Goal: Task Accomplishment & Management: Use online tool/utility

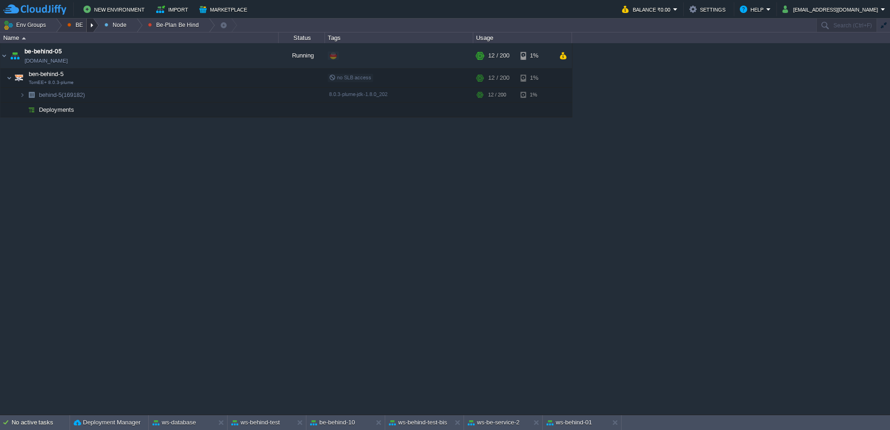
click at [90, 26] on div at bounding box center [93, 25] width 13 height 13
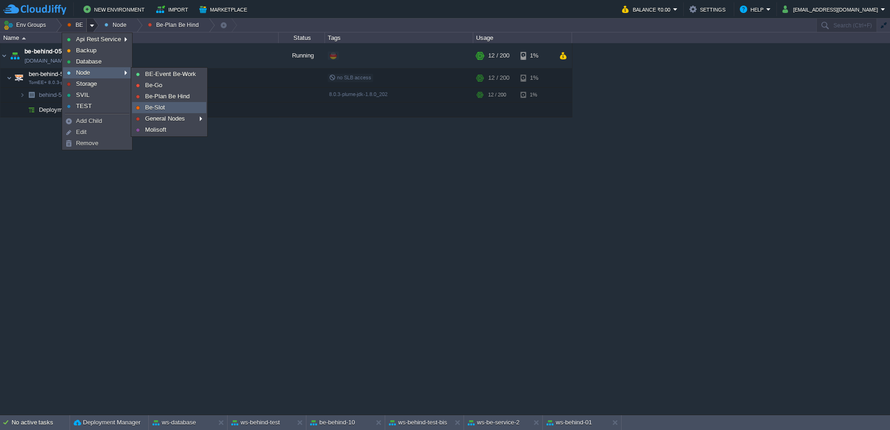
click at [162, 106] on span "Be-Slot" at bounding box center [155, 107] width 20 height 7
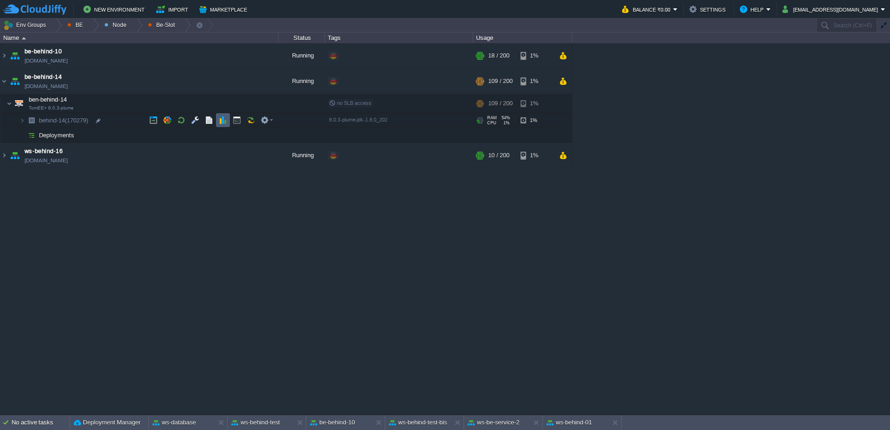
click at [224, 115] on td at bounding box center [223, 120] width 14 height 14
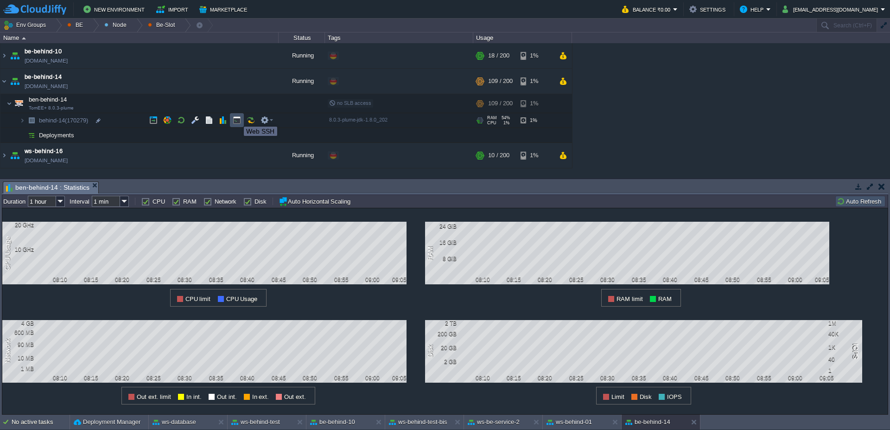
click at [237, 118] on button "button" at bounding box center [237, 120] width 8 height 8
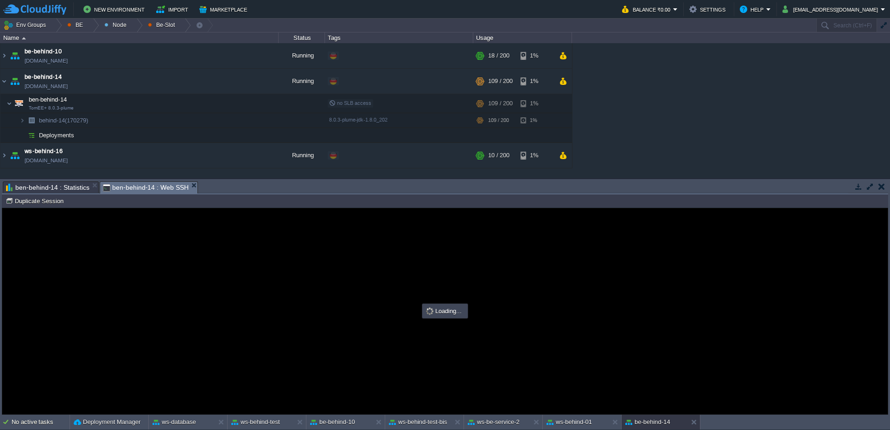
type input "#000000"
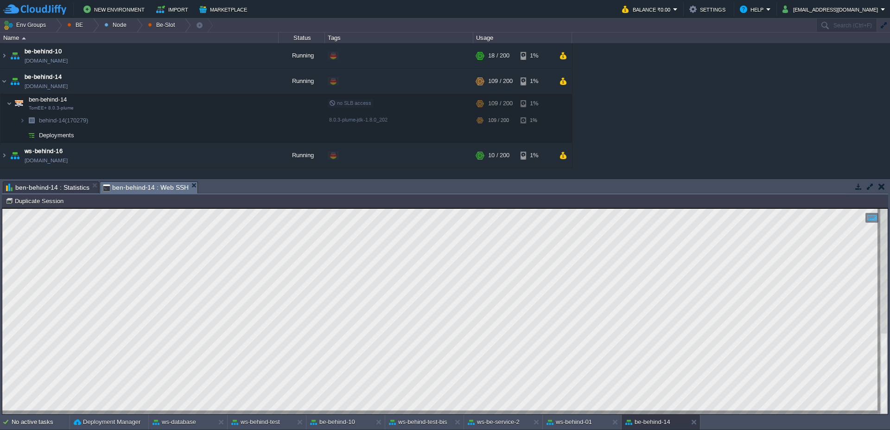
scroll to position [1, 0]
click at [262, 420] on button "ws-behind-test" at bounding box center [255, 421] width 49 height 9
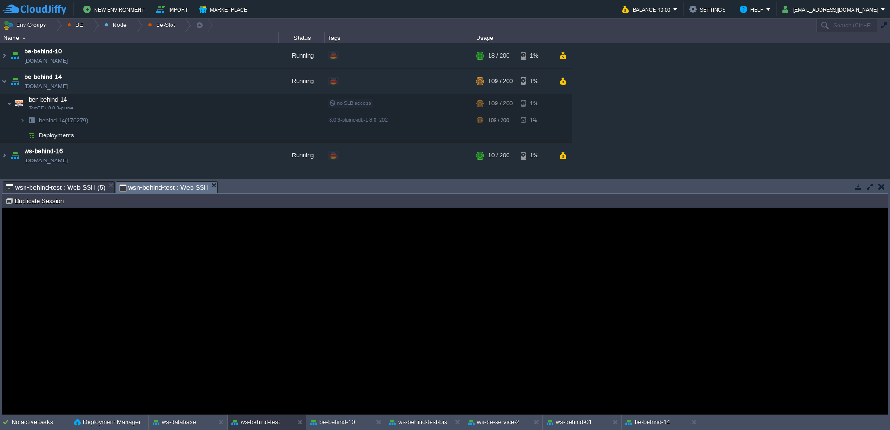
click at [297, 345] on div "Error An error has occurred and this action cannot be completed. If the problem…" at bounding box center [445, 312] width 886 height 76
click at [32, 200] on button "Duplicate Session" at bounding box center [36, 201] width 61 height 8
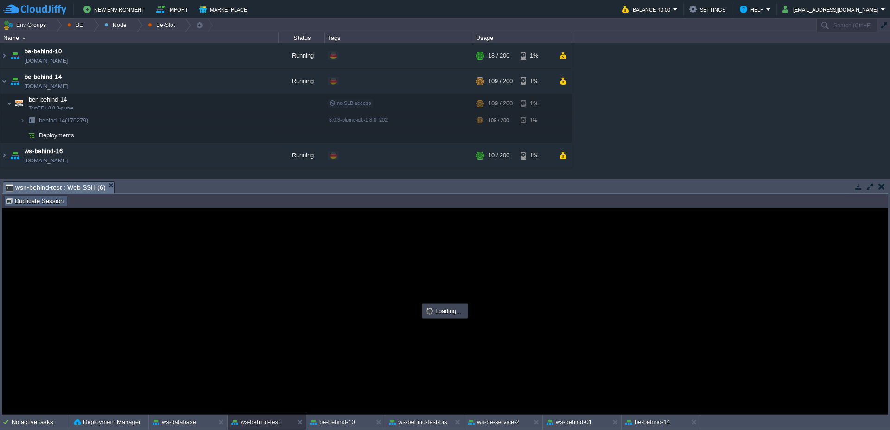
scroll to position [0, 0]
type input "#000000"
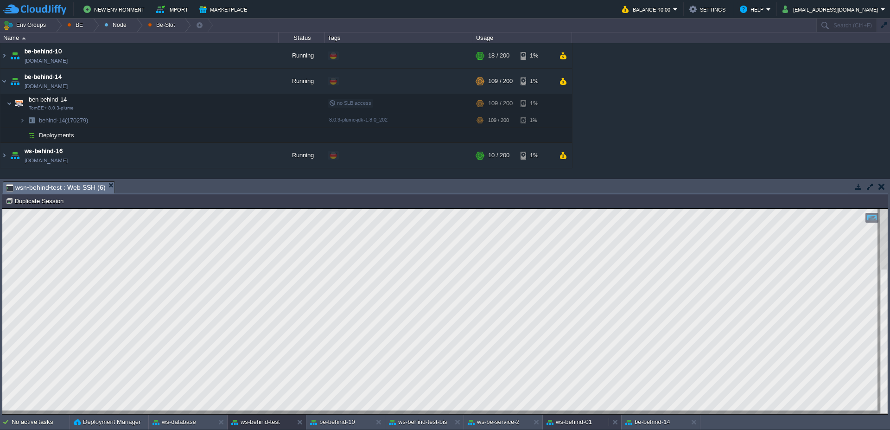
click at [584, 425] on button "ws-behind-01" at bounding box center [569, 421] width 45 height 9
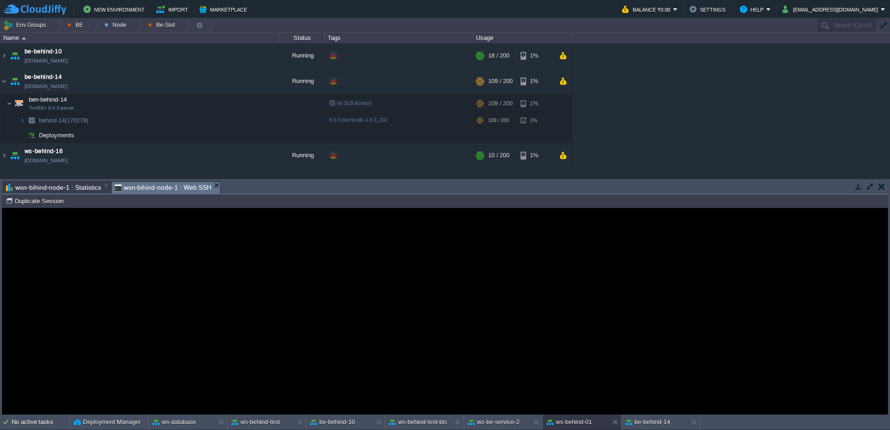
click at [44, 206] on div "n-bihind-node-1 (57648) Duplicate Session" at bounding box center [445, 200] width 887 height 13
click at [43, 201] on button "Duplicate Session" at bounding box center [36, 201] width 61 height 8
type input "#000000"
click at [269, 423] on button "ws-behind-test" at bounding box center [255, 421] width 49 height 9
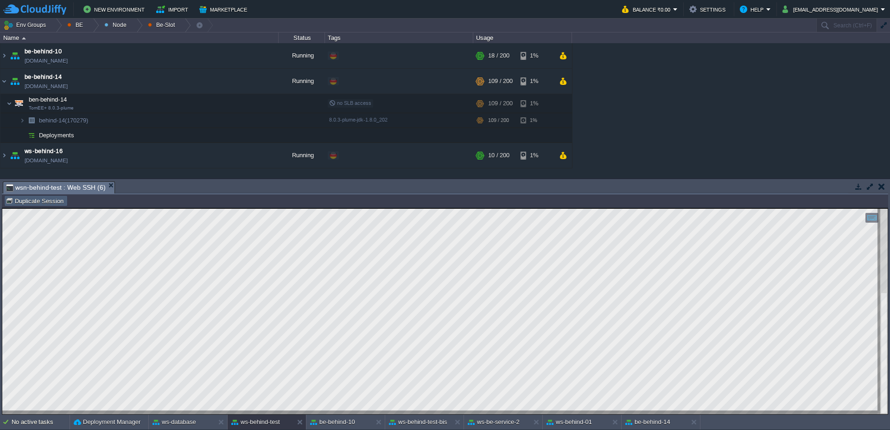
click at [38, 202] on button "Duplicate Session" at bounding box center [36, 201] width 61 height 8
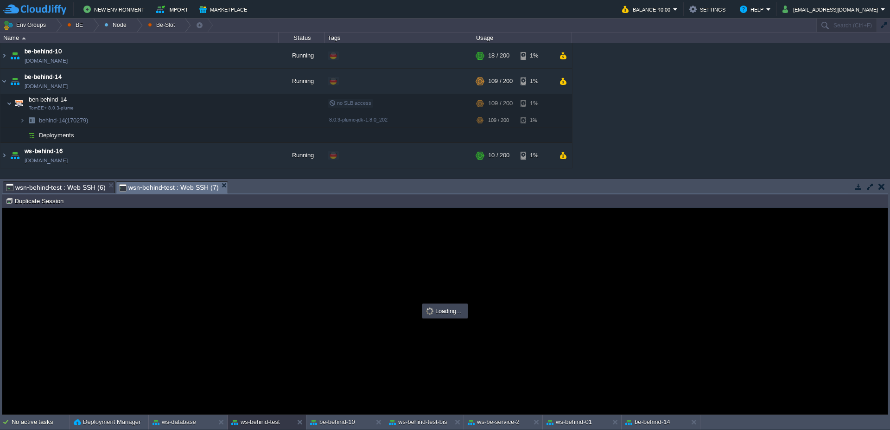
click at [58, 186] on span "wsn-behind-test : Web SSH (6)" at bounding box center [56, 187] width 100 height 11
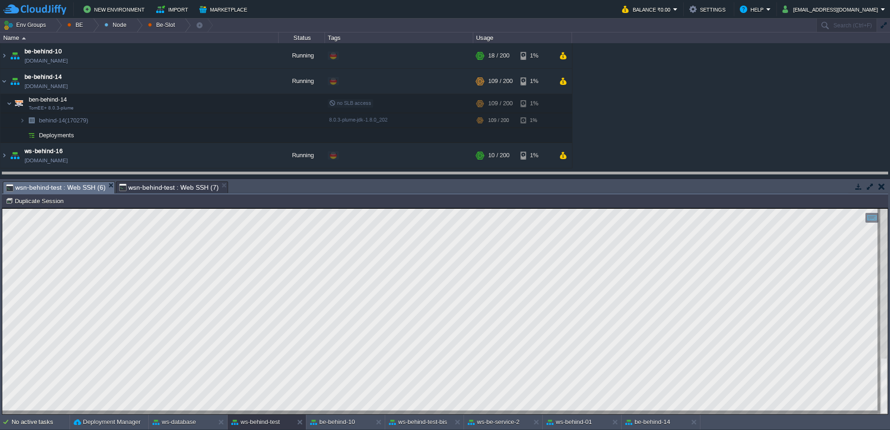
drag, startPoint x: 577, startPoint y: 187, endPoint x: 575, endPoint y: 177, distance: 10.8
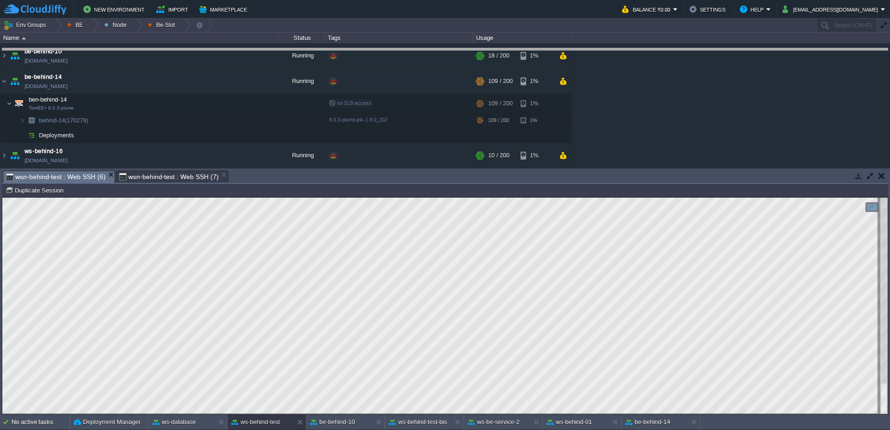
drag, startPoint x: 524, startPoint y: 182, endPoint x: 511, endPoint y: 58, distance: 125.0
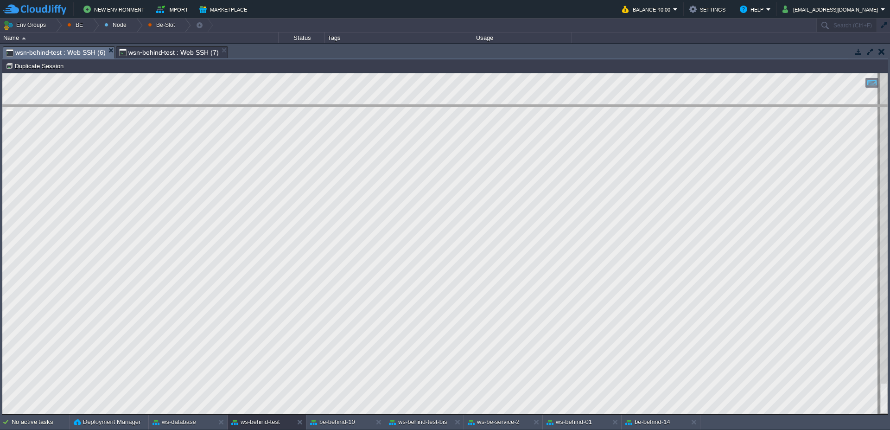
drag, startPoint x: 391, startPoint y: 51, endPoint x: 396, endPoint y: 123, distance: 72.5
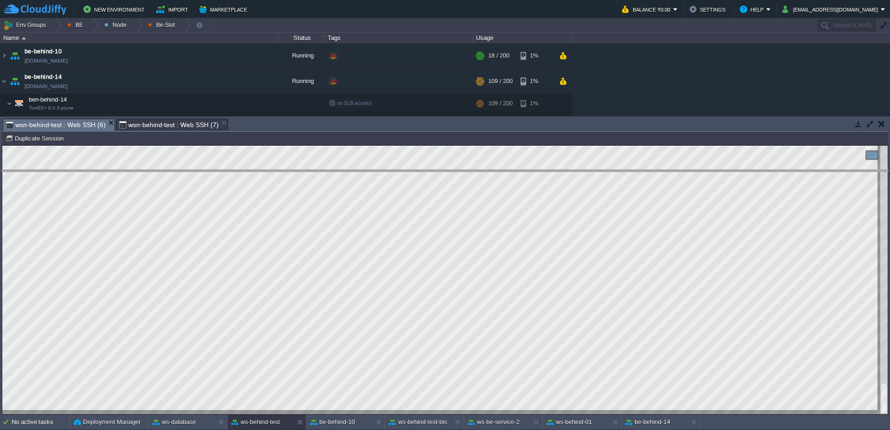
drag, startPoint x: 296, startPoint y: 128, endPoint x: 295, endPoint y: 182, distance: 53.4
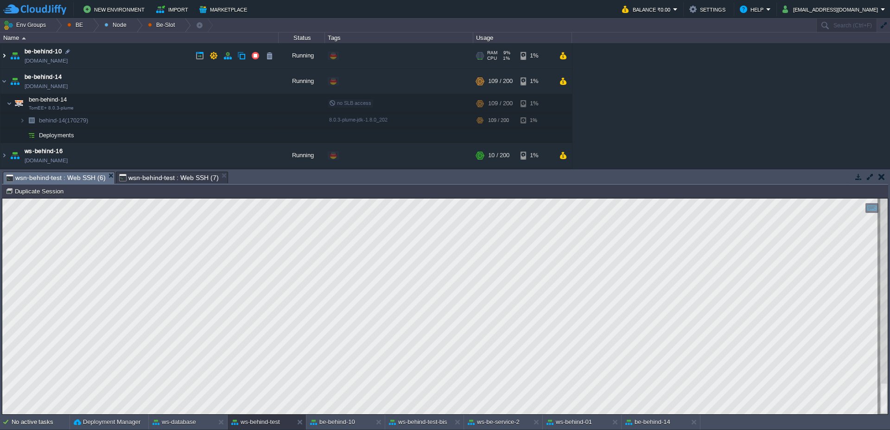
click at [5, 53] on img at bounding box center [3, 55] width 7 height 25
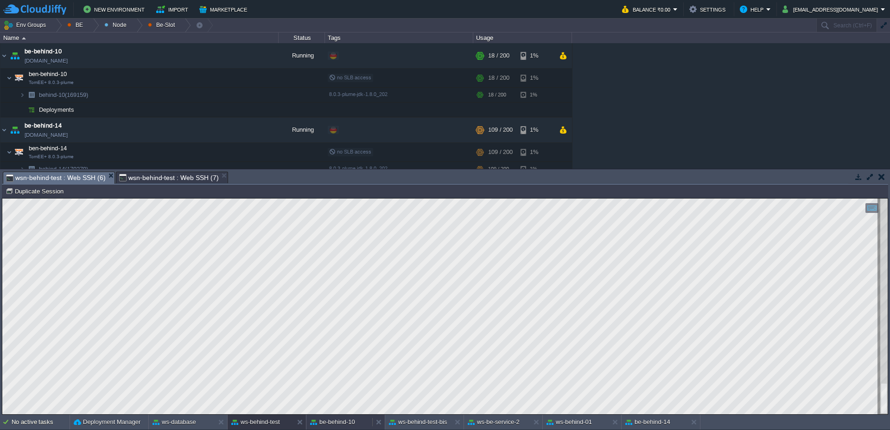
click at [354, 422] on button "be-behind-10" at bounding box center [332, 421] width 45 height 9
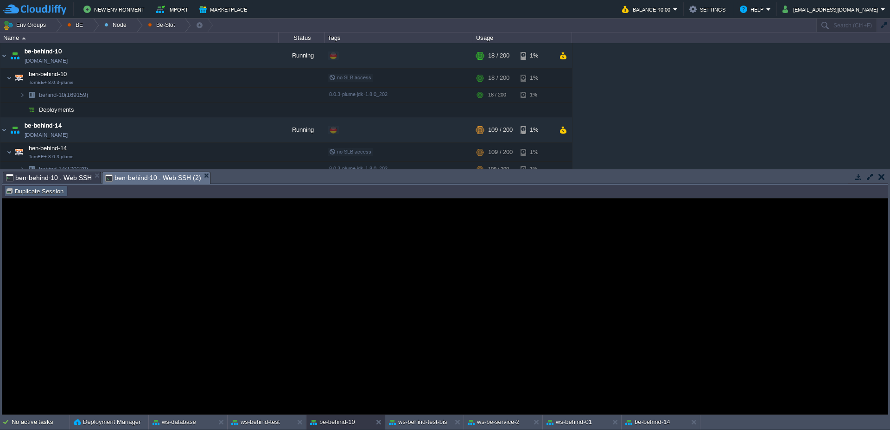
click at [51, 190] on button "Duplicate Session" at bounding box center [36, 191] width 61 height 8
type input "#000000"
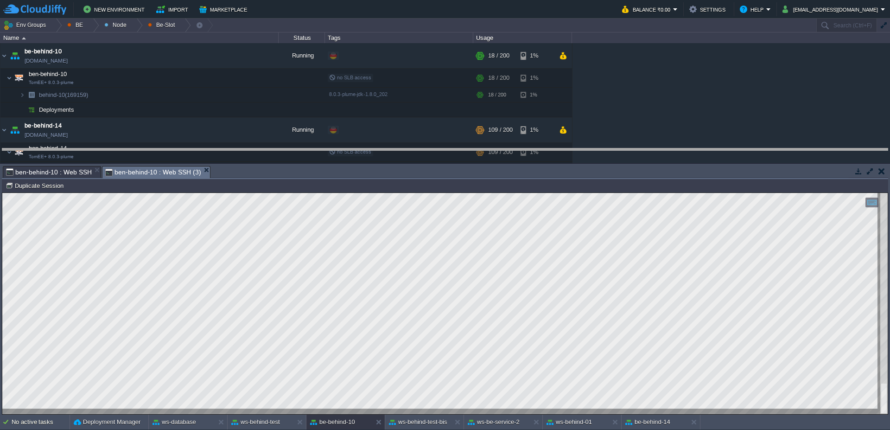
drag, startPoint x: 394, startPoint y: 177, endPoint x: 390, endPoint y: 158, distance: 19.4
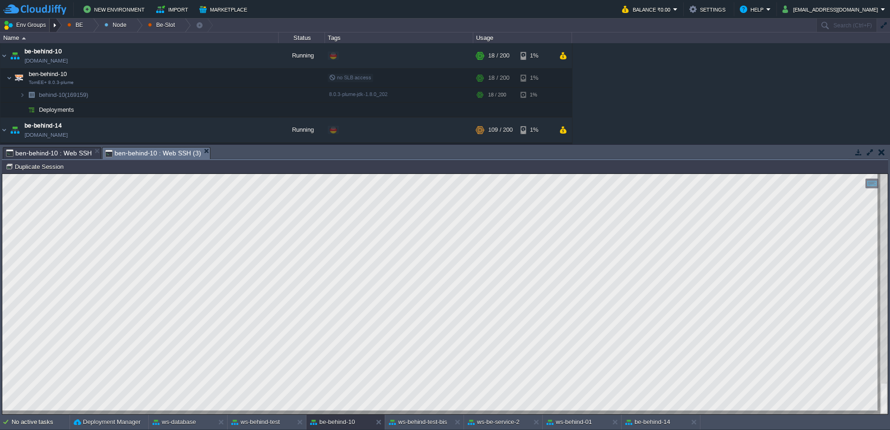
click at [56, 21] on div at bounding box center [56, 25] width 13 height 13
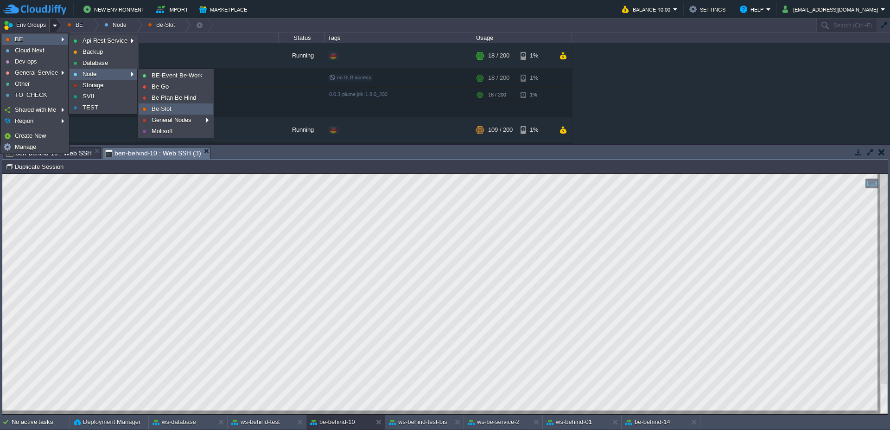
click at [177, 106] on link "Be-Slot" at bounding box center [175, 109] width 73 height 10
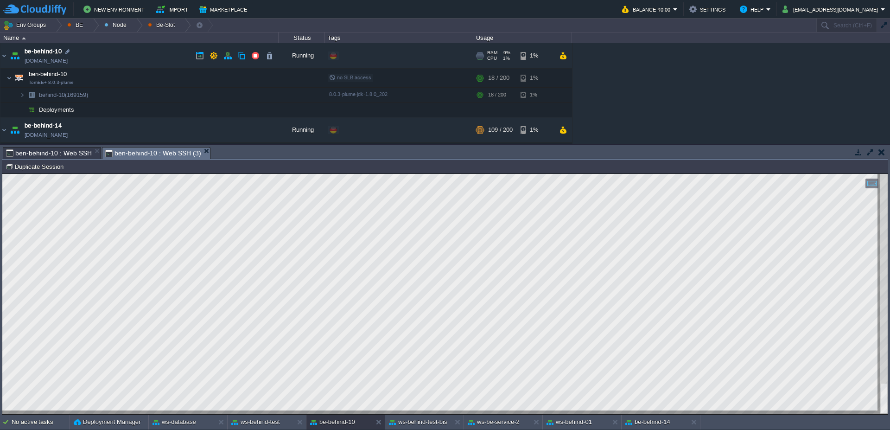
click at [9, 53] on img at bounding box center [14, 55] width 13 height 25
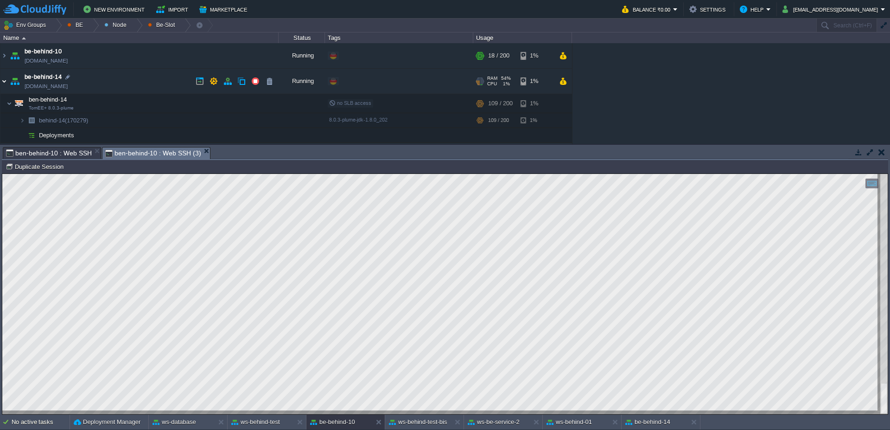
click at [3, 83] on img at bounding box center [3, 81] width 7 height 25
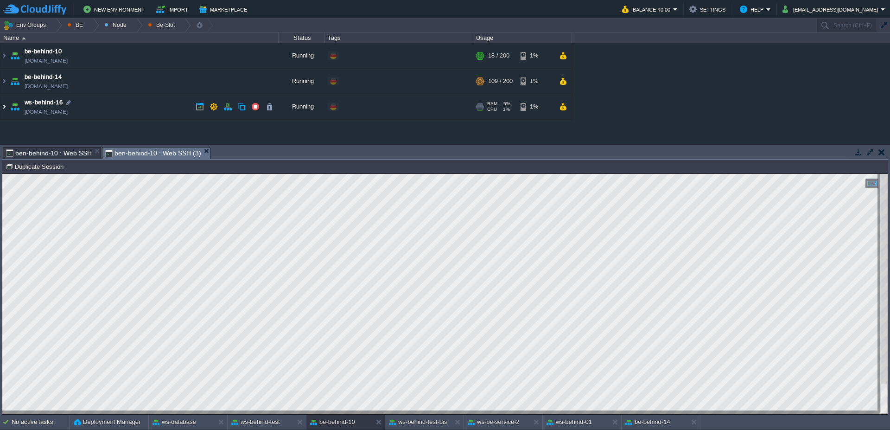
click at [3, 109] on img at bounding box center [3, 106] width 7 height 25
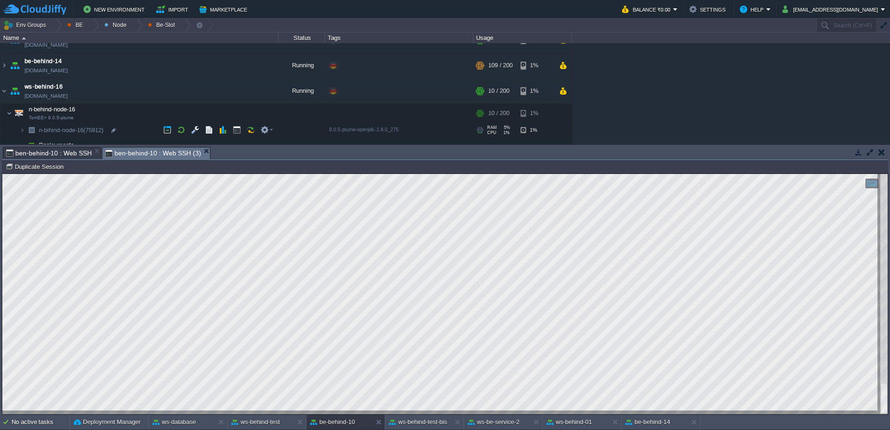
scroll to position [24, 0]
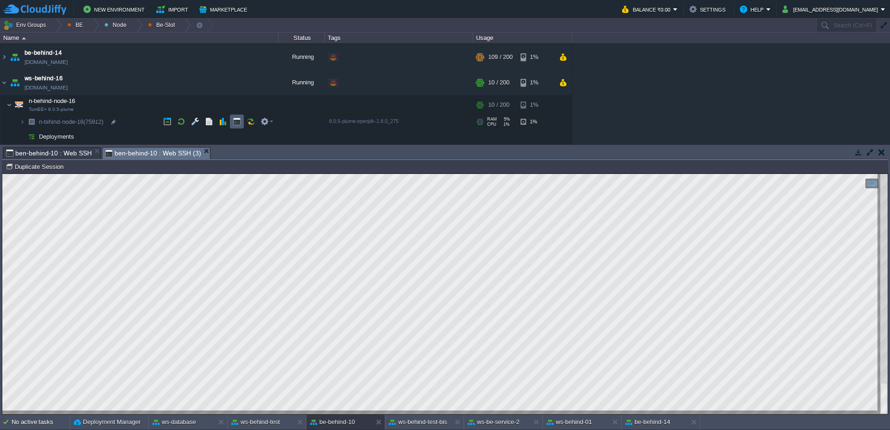
click at [241, 122] on td at bounding box center [237, 122] width 14 height 14
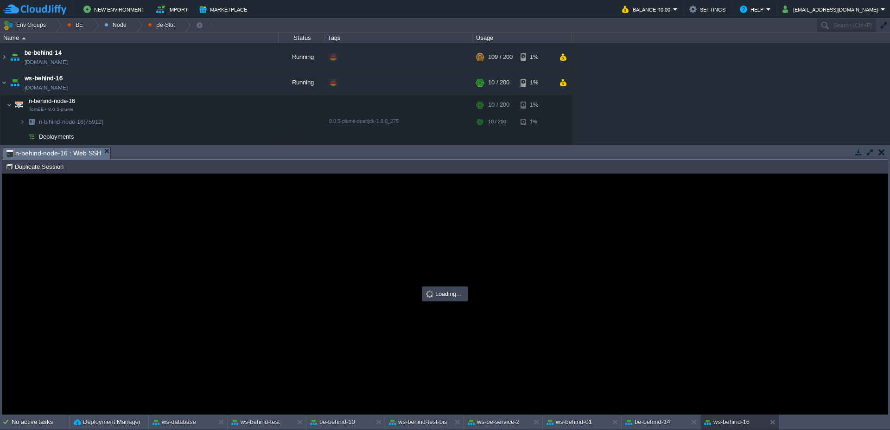
scroll to position [0, 0]
type input "#000000"
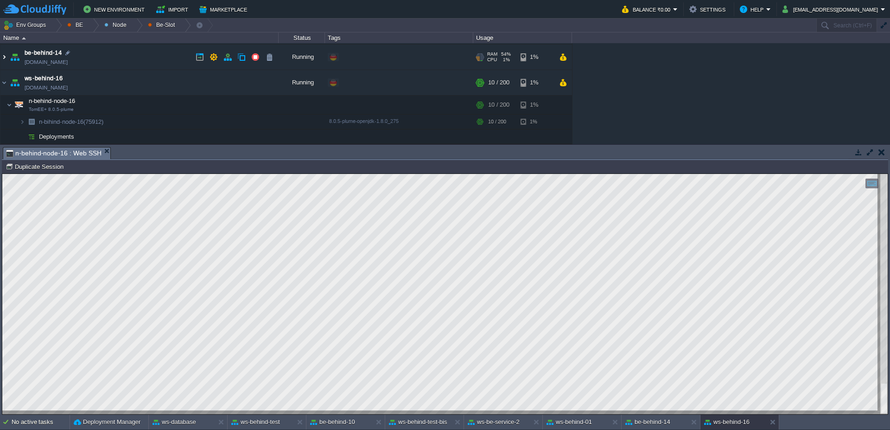
click at [2, 59] on img at bounding box center [3, 57] width 7 height 25
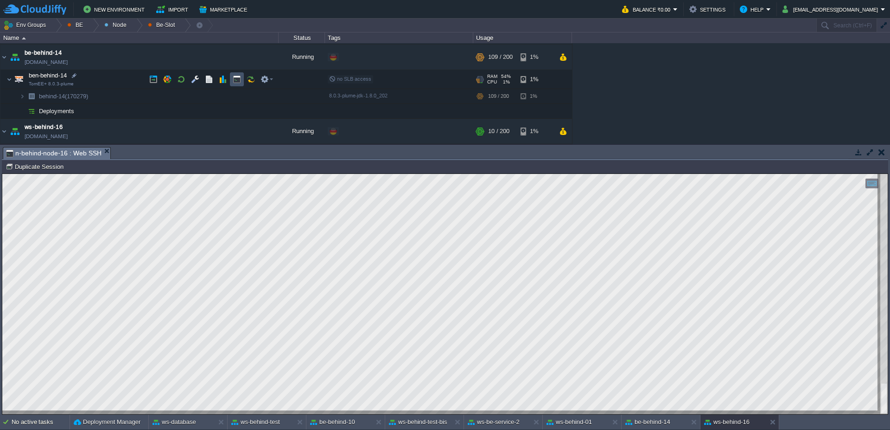
click at [237, 80] on button "button" at bounding box center [237, 79] width 8 height 8
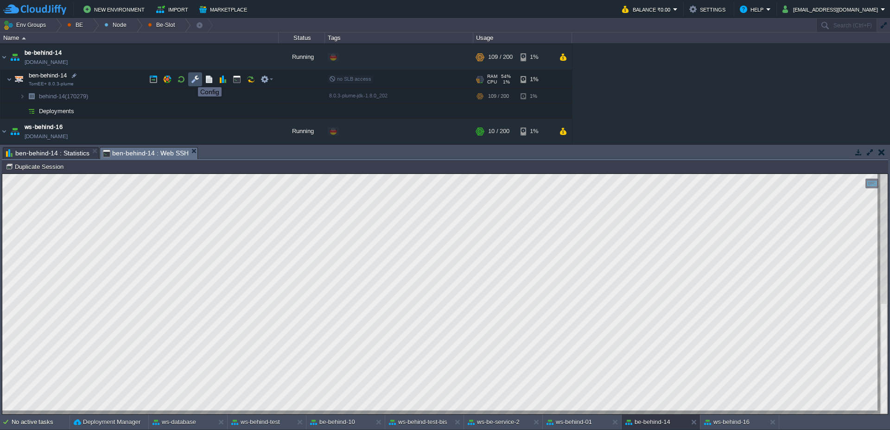
click at [191, 79] on button "button" at bounding box center [195, 79] width 8 height 8
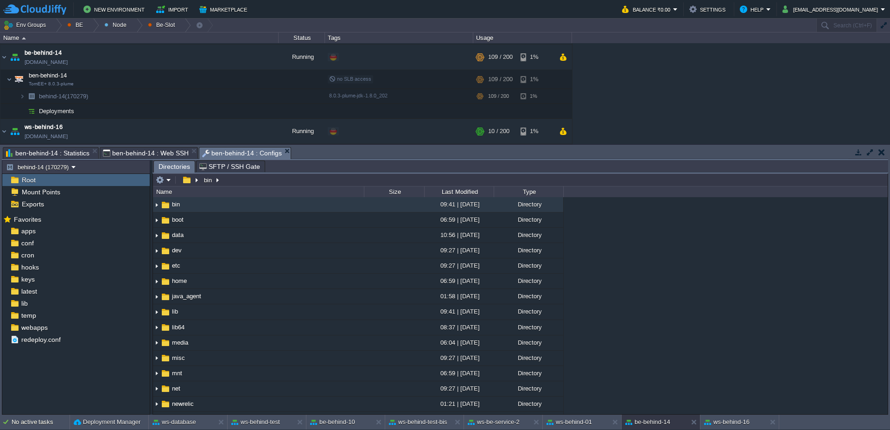
click at [225, 171] on span "SFTP / SSH Gate" at bounding box center [229, 166] width 61 height 11
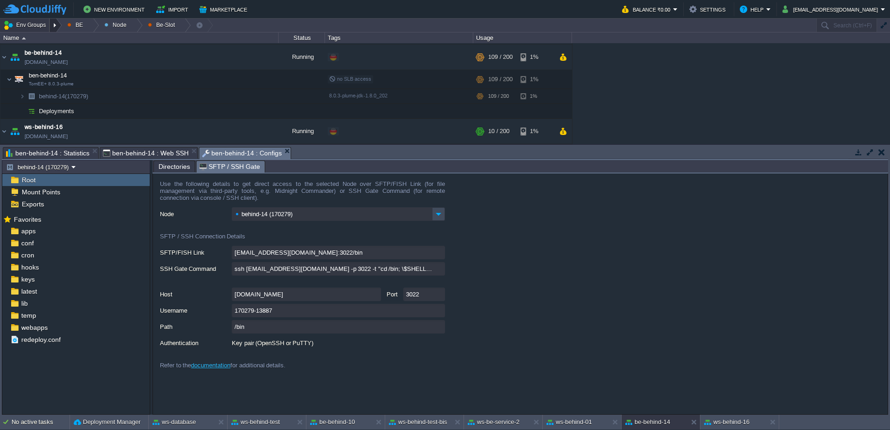
click at [59, 24] on div at bounding box center [56, 25] width 13 height 13
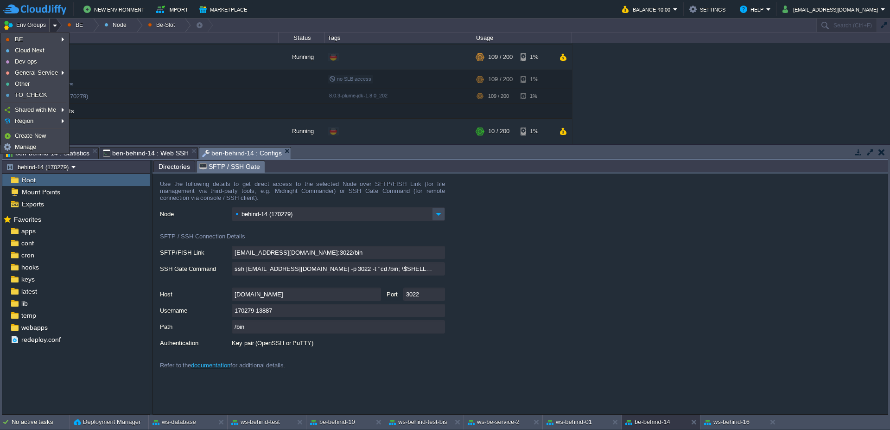
click at [54, 24] on div at bounding box center [56, 25] width 13 height 13
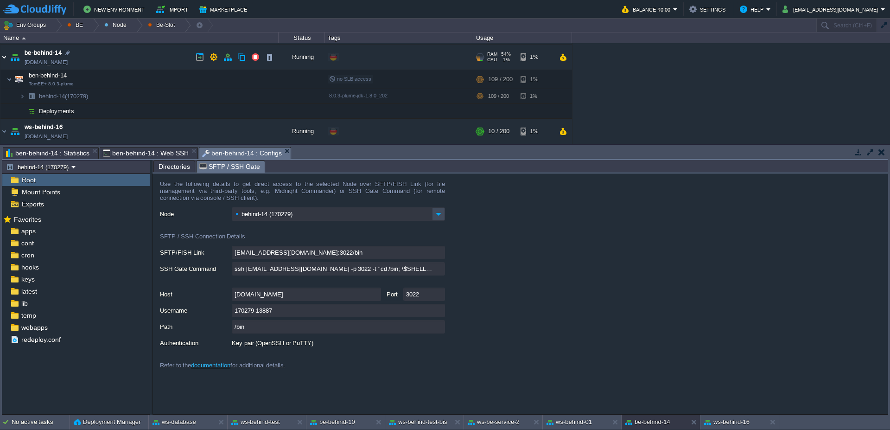
click at [1, 61] on img at bounding box center [3, 57] width 7 height 25
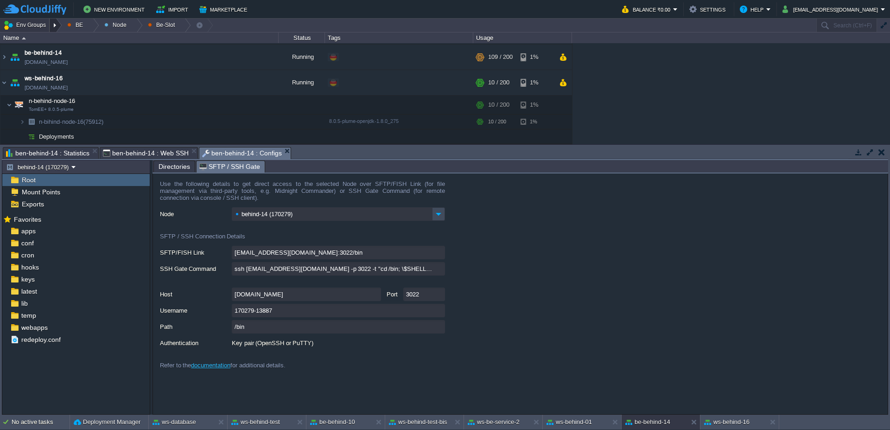
click at [53, 25] on div at bounding box center [56, 25] width 13 height 13
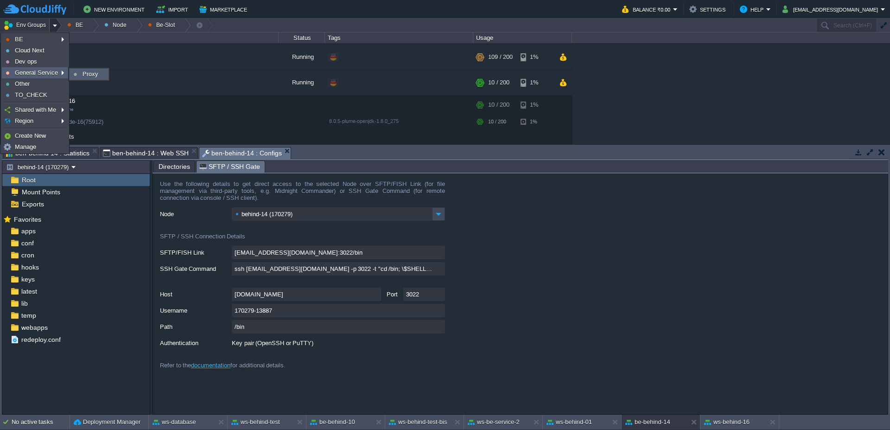
click at [83, 73] on span "Proxy" at bounding box center [91, 73] width 16 height 7
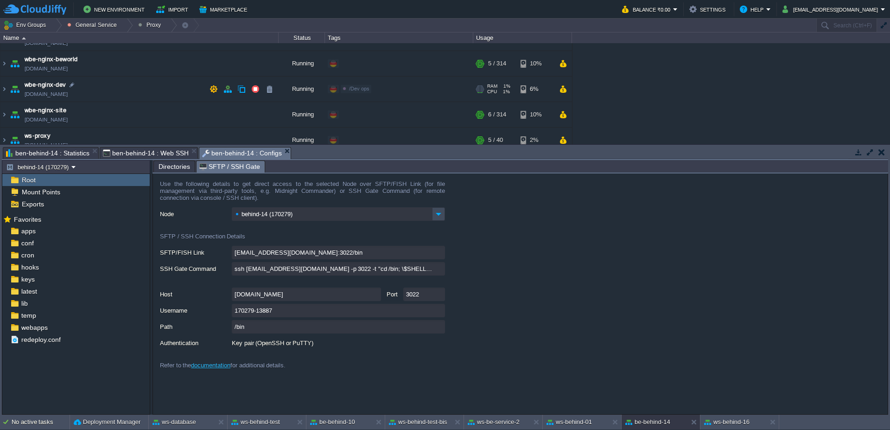
scroll to position [26, 0]
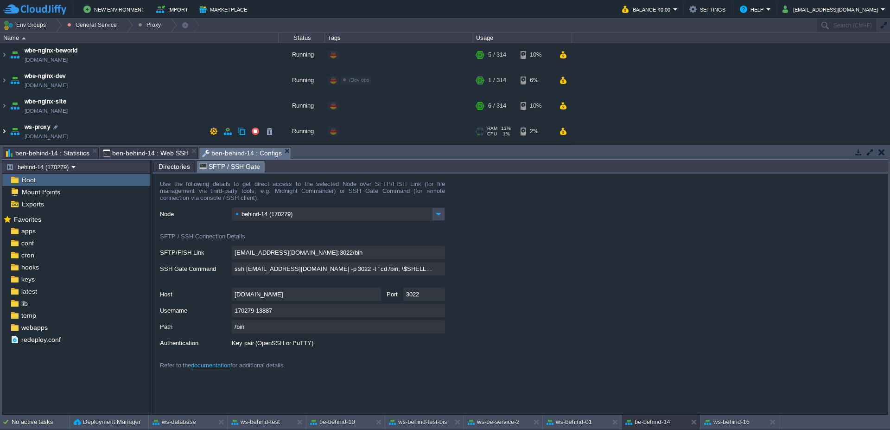
click at [3, 133] on img at bounding box center [3, 131] width 7 height 25
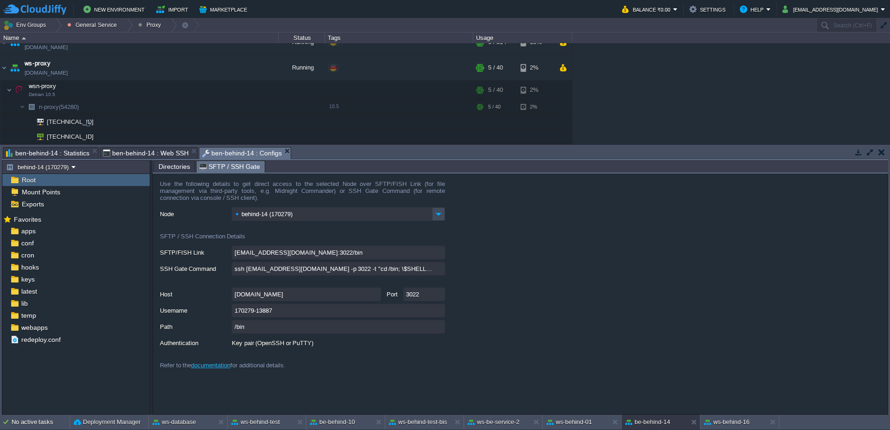
scroll to position [90, 0]
click at [89, 122] on div at bounding box center [88, 122] width 8 height 8
click at [664, 420] on button "be-behind-14" at bounding box center [648, 421] width 45 height 9
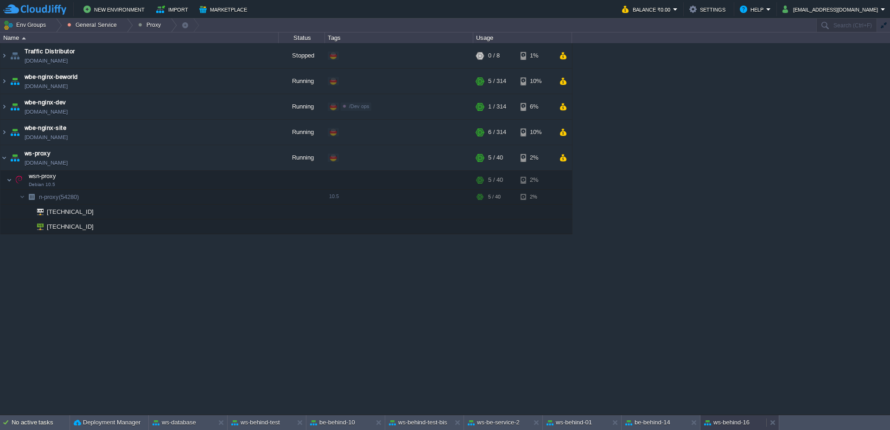
click at [716, 425] on button "ws-behind-16" at bounding box center [726, 422] width 45 height 9
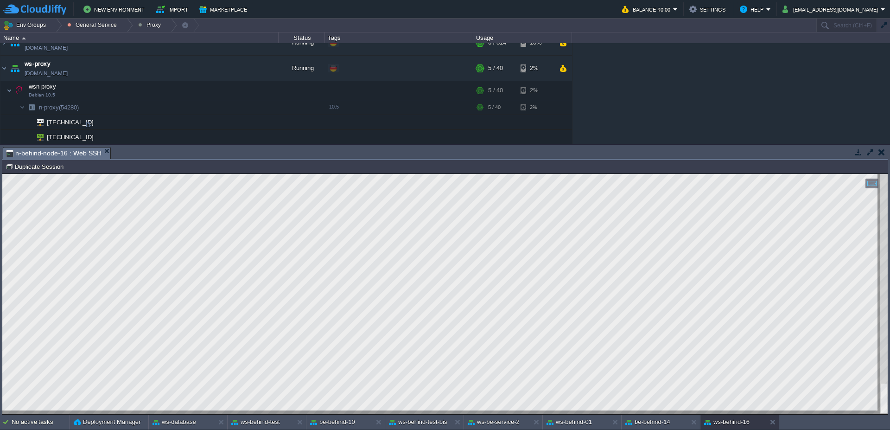
scroll to position [90, 0]
click at [238, 106] on button "button" at bounding box center [237, 106] width 8 height 8
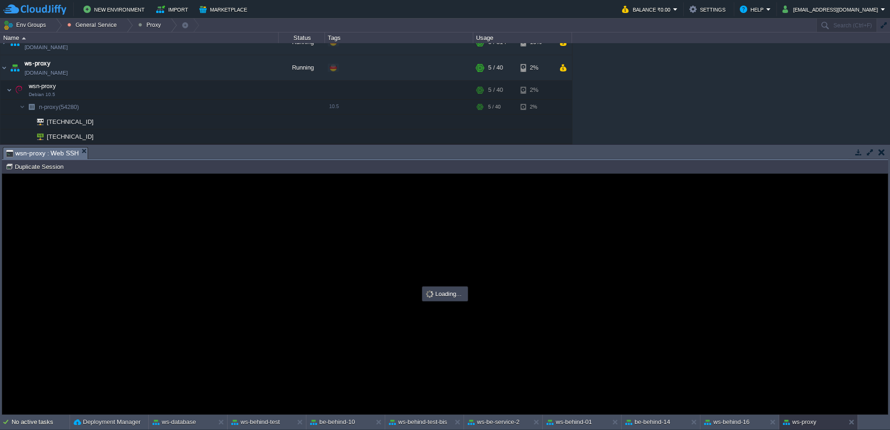
scroll to position [0, 0]
type input "#000000"
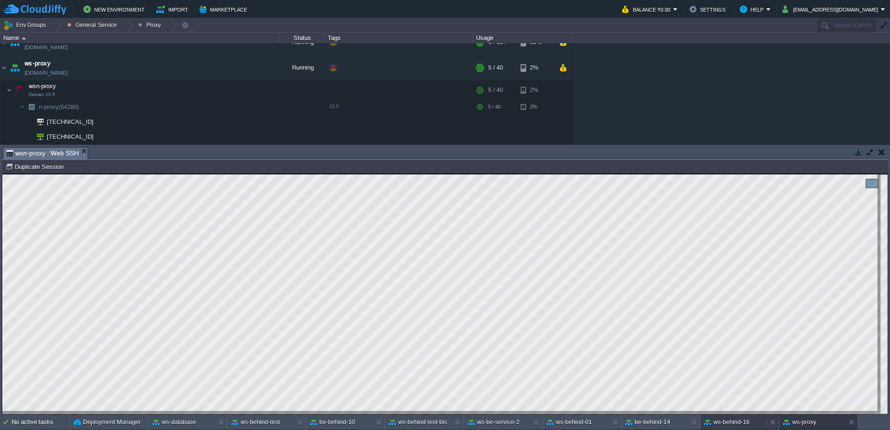
click at [734, 423] on button "ws-behind-16" at bounding box center [726, 421] width 45 height 9
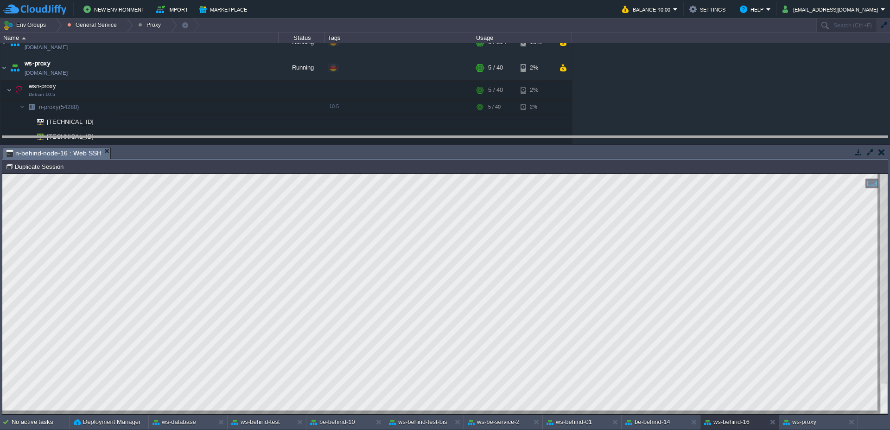
drag, startPoint x: 390, startPoint y: 155, endPoint x: 388, endPoint y: 144, distance: 11.3
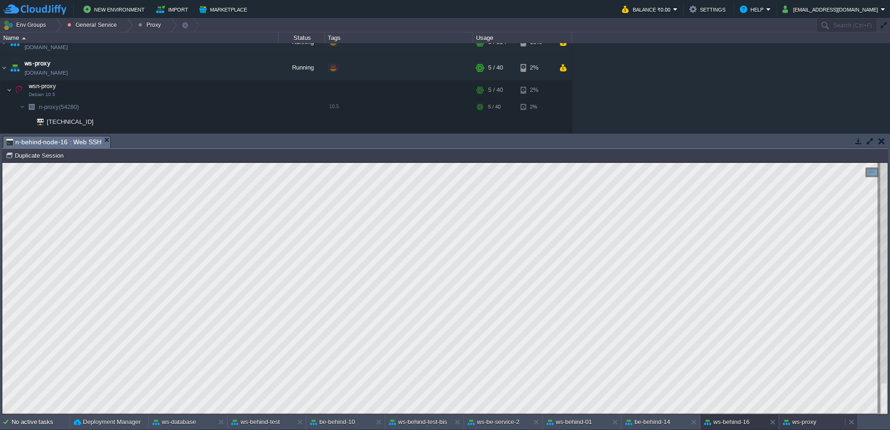
click at [807, 426] on button "ws-proxy" at bounding box center [799, 421] width 33 height 9
click at [661, 424] on button "be-behind-14" at bounding box center [648, 421] width 45 height 9
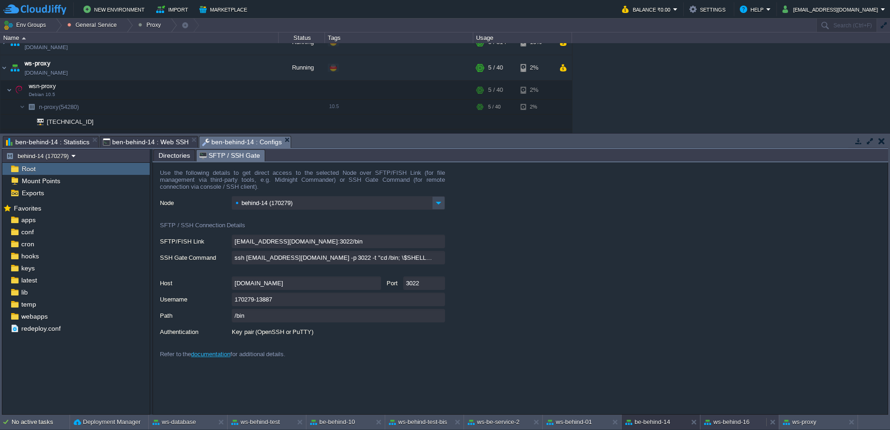
click at [745, 423] on button "ws-behind-16" at bounding box center [726, 421] width 45 height 9
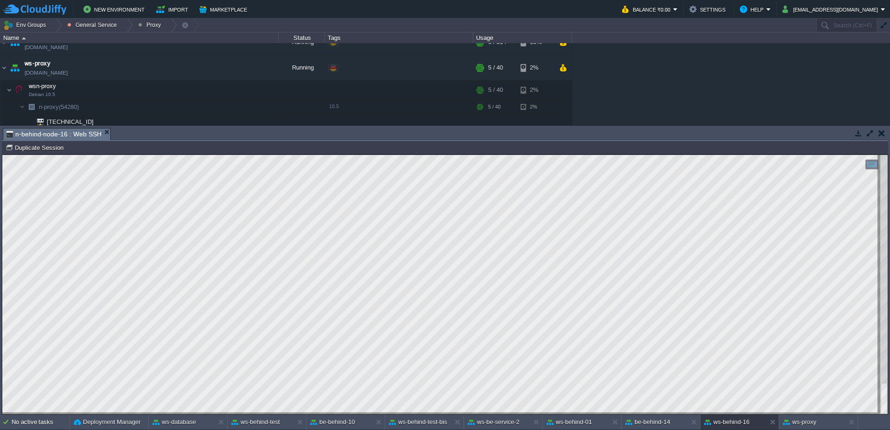
scroll to position [1, 122]
click at [811, 426] on button "ws-proxy" at bounding box center [799, 421] width 33 height 9
click at [737, 423] on button "ws-behind-16" at bounding box center [726, 421] width 45 height 9
type textarea "root@[TECHNICAL_ID]:/root/web.war"
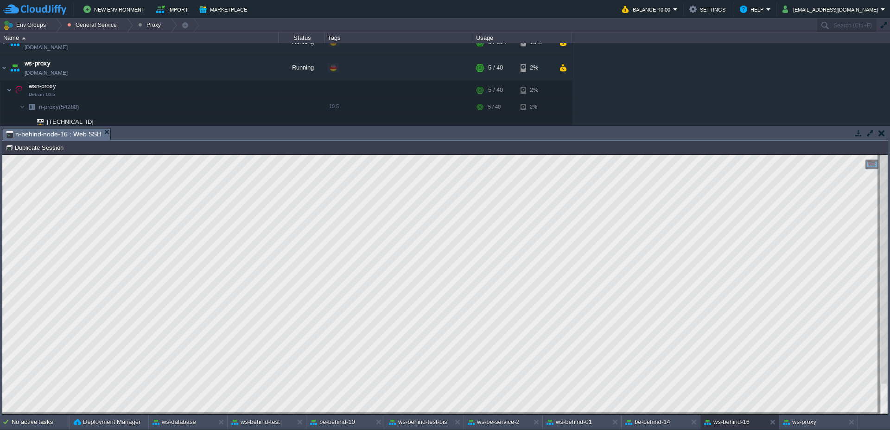
click at [641, 429] on div "No active tasks Deployment Manager ws-database ws-behind-test be-behind-10 ws-b…" at bounding box center [445, 422] width 890 height 15
click at [645, 422] on button "be-behind-14" at bounding box center [648, 421] width 45 height 9
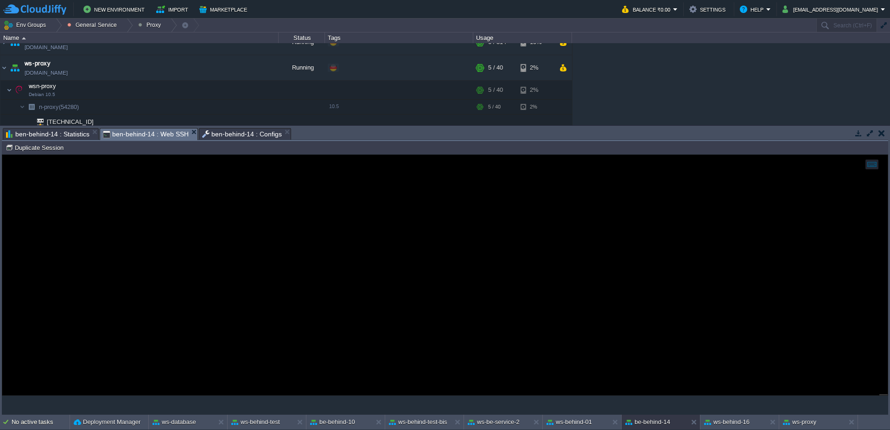
click at [139, 131] on span "ben-behind-14 : Web SSH" at bounding box center [146, 134] width 86 height 12
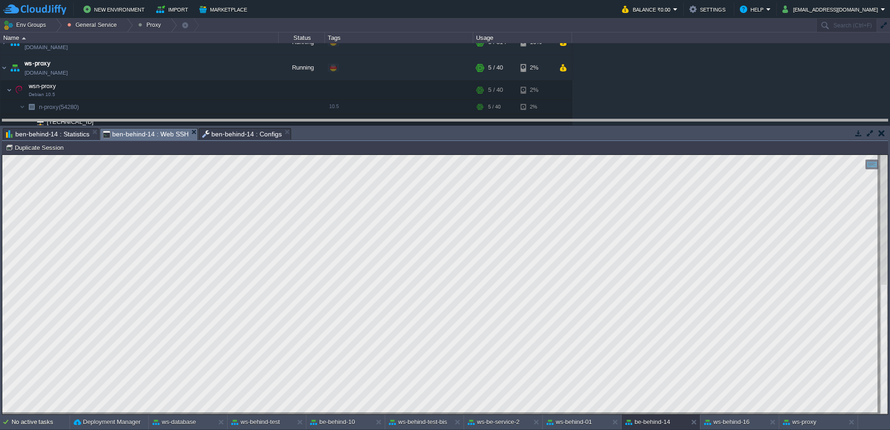
drag, startPoint x: 381, startPoint y: 139, endPoint x: 353, endPoint y: 2, distance: 139.5
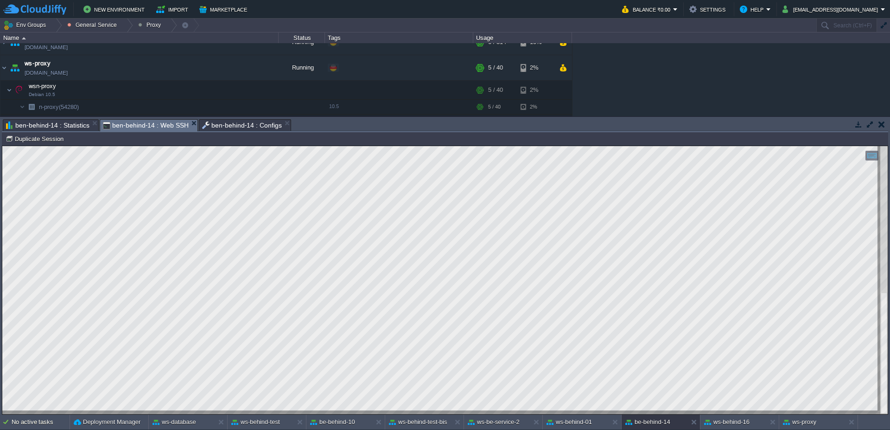
click at [801, 417] on div "ws-proxy" at bounding box center [813, 422] width 66 height 15
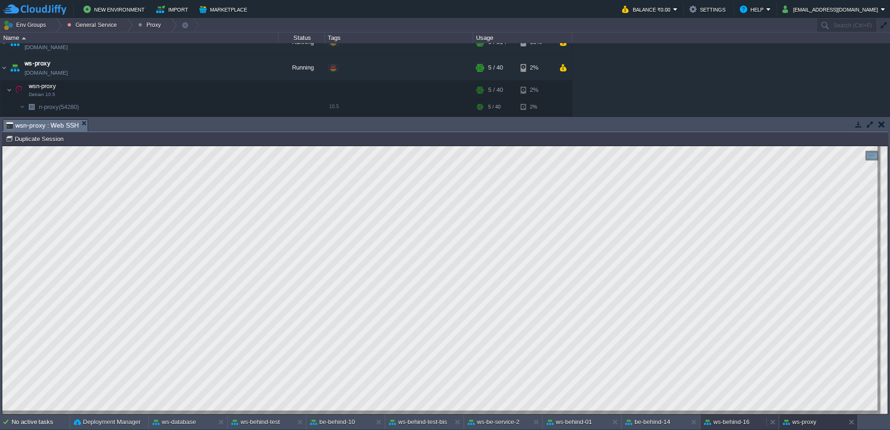
click at [728, 420] on button "ws-behind-16" at bounding box center [726, 421] width 45 height 9
click at [647, 425] on button "be-behind-14" at bounding box center [648, 421] width 45 height 9
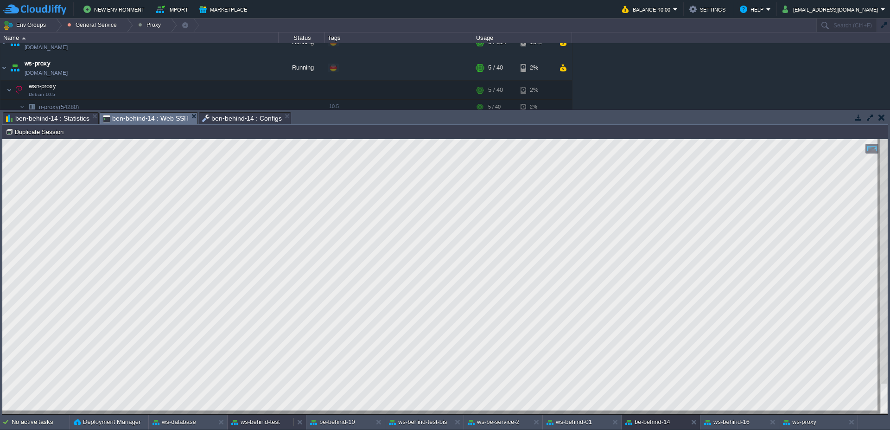
click at [253, 422] on button "ws-behind-test" at bounding box center [255, 421] width 49 height 9
type textarea "findMethod"
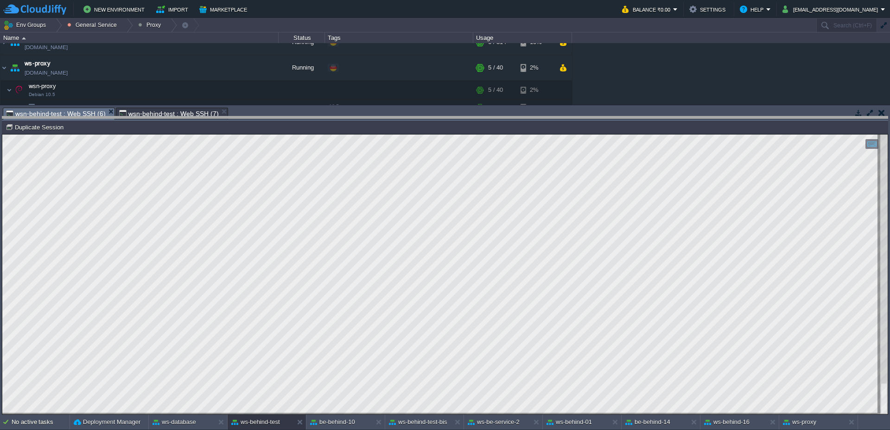
drag, startPoint x: 464, startPoint y: 110, endPoint x: 466, endPoint y: 119, distance: 9.0
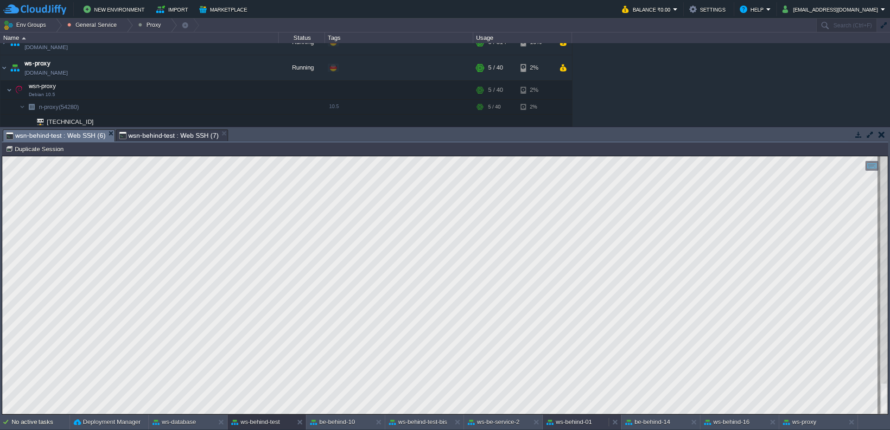
click at [571, 425] on button "ws-behind-01" at bounding box center [569, 421] width 45 height 9
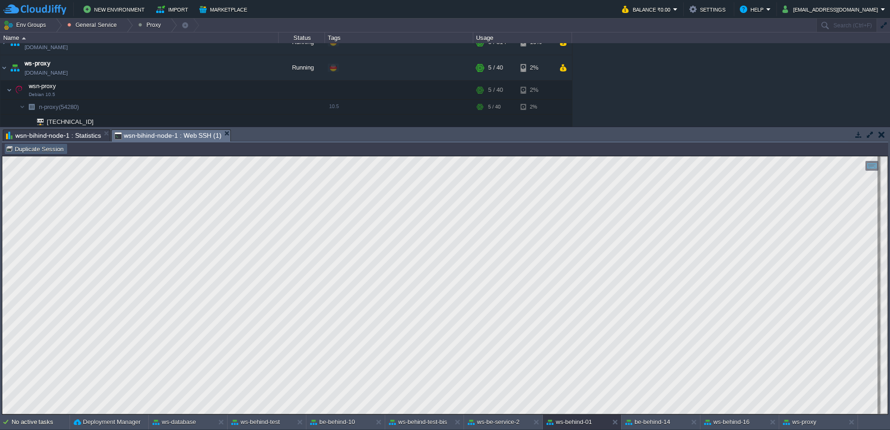
click at [39, 149] on button "Duplicate Session" at bounding box center [36, 149] width 61 height 8
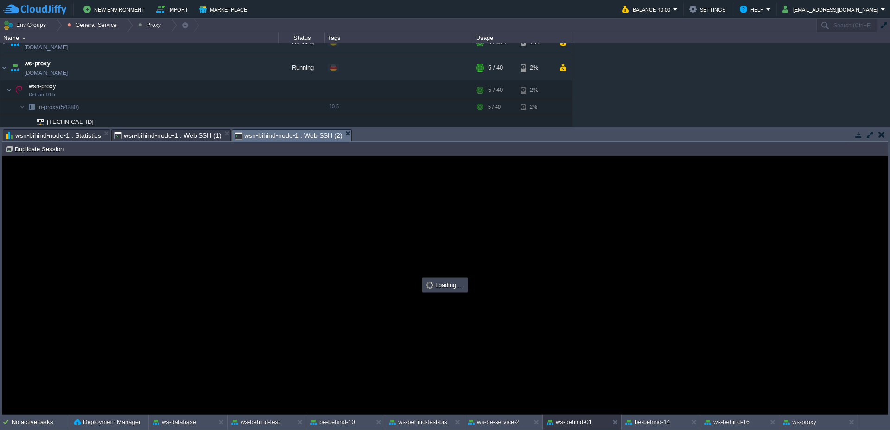
scroll to position [0, 0]
type input "#000000"
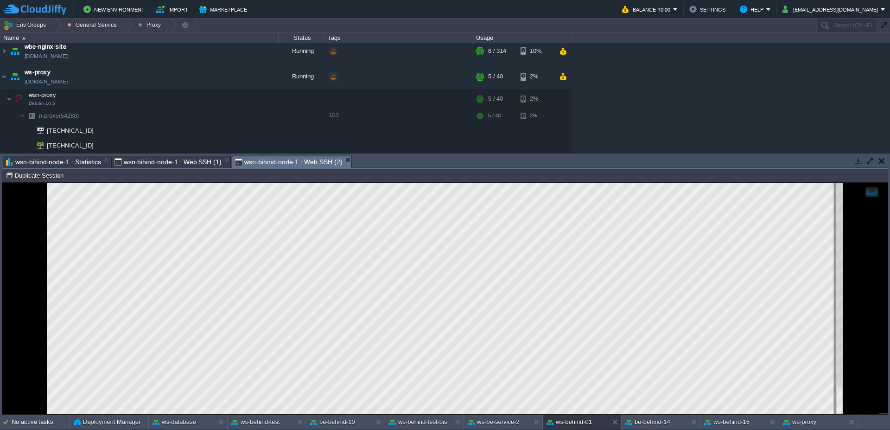
scroll to position [81, 0]
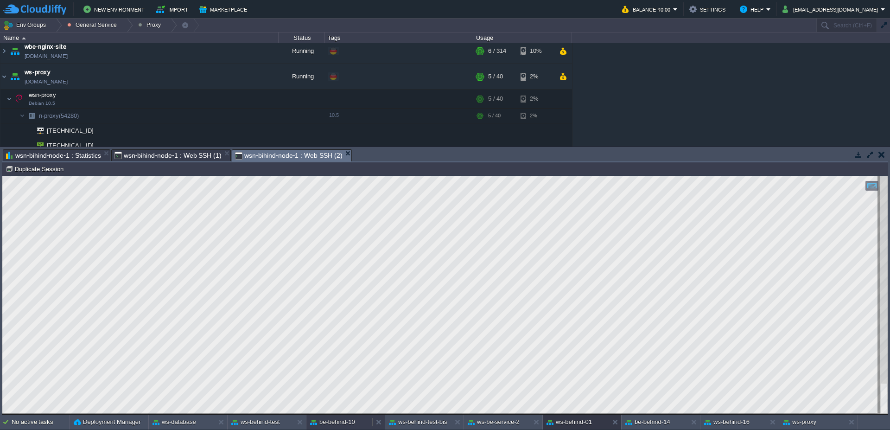
click at [357, 426] on div "be-behind-10" at bounding box center [340, 422] width 66 height 15
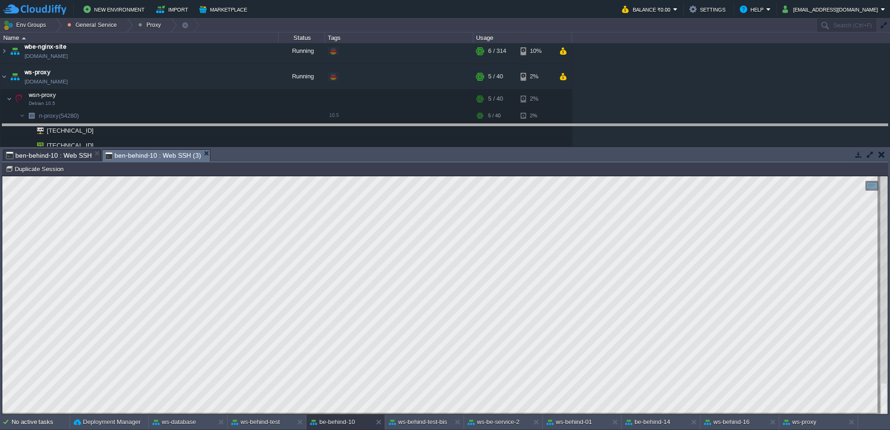
drag, startPoint x: 374, startPoint y: 152, endPoint x: 371, endPoint y: 126, distance: 26.7
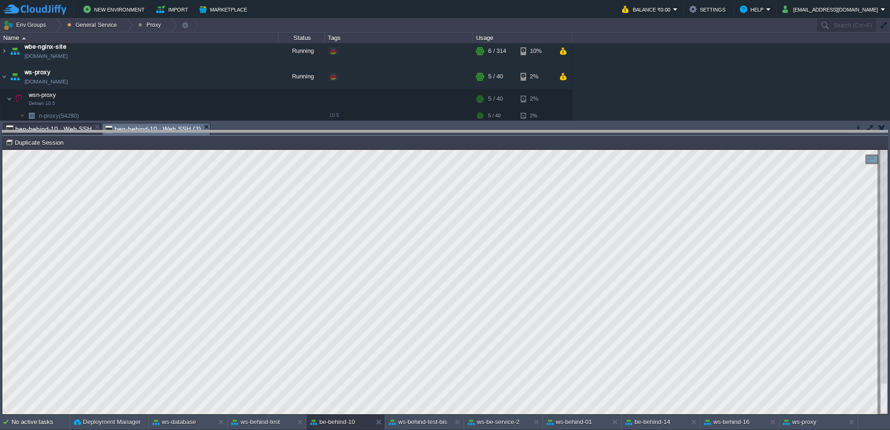
drag, startPoint x: 355, startPoint y: 128, endPoint x: 356, endPoint y: 140, distance: 12.1
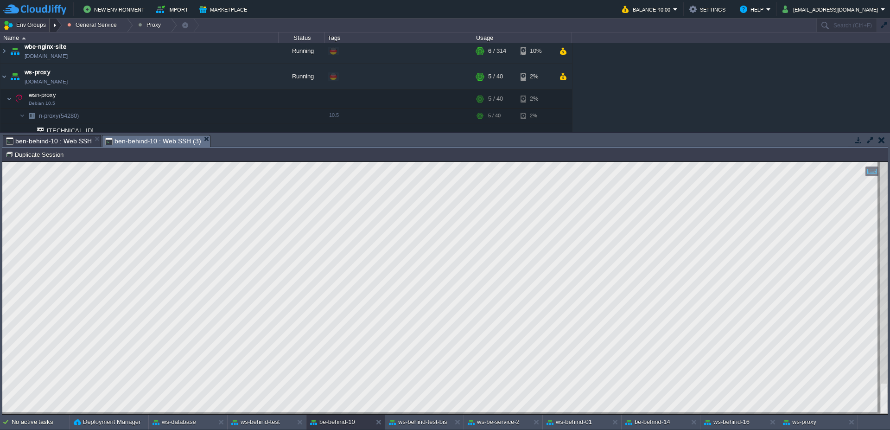
click at [56, 27] on div at bounding box center [56, 25] width 13 height 13
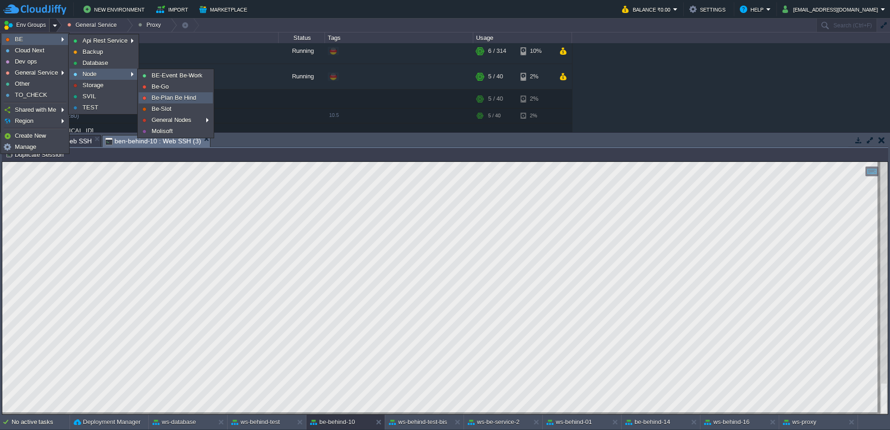
click at [173, 97] on span "Be-Plan Be Hind" at bounding box center [174, 97] width 45 height 7
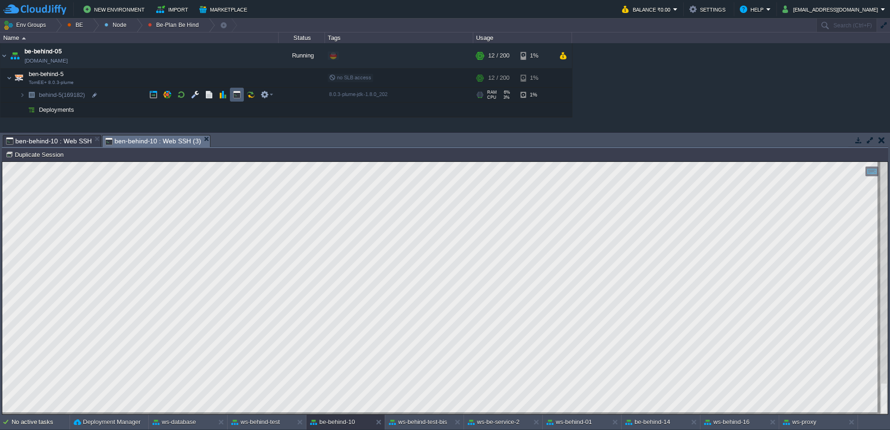
click at [234, 94] on button "button" at bounding box center [237, 94] width 8 height 8
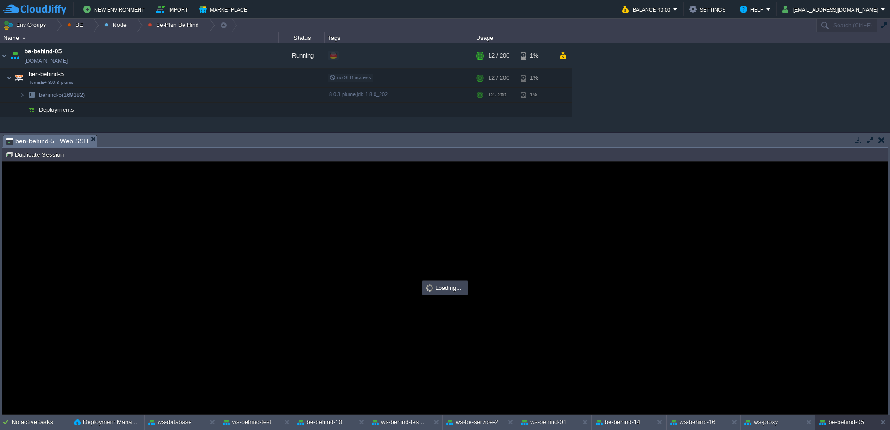
type input "#000000"
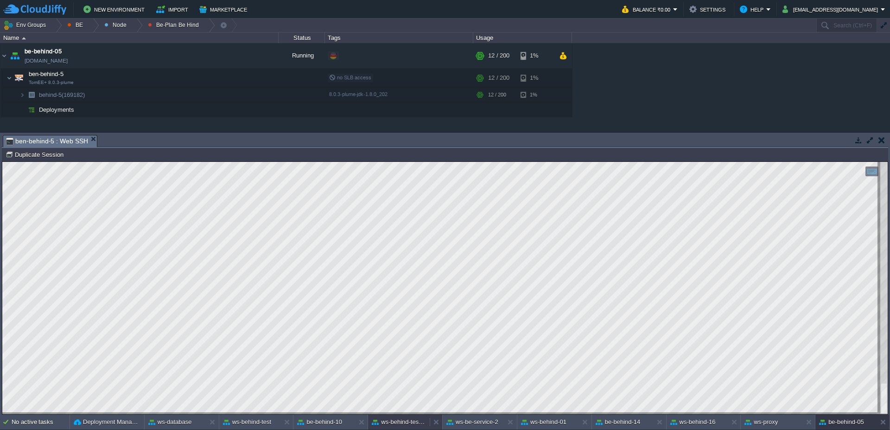
click at [416, 422] on button "ws-behind-test-bis" at bounding box center [399, 421] width 54 height 9
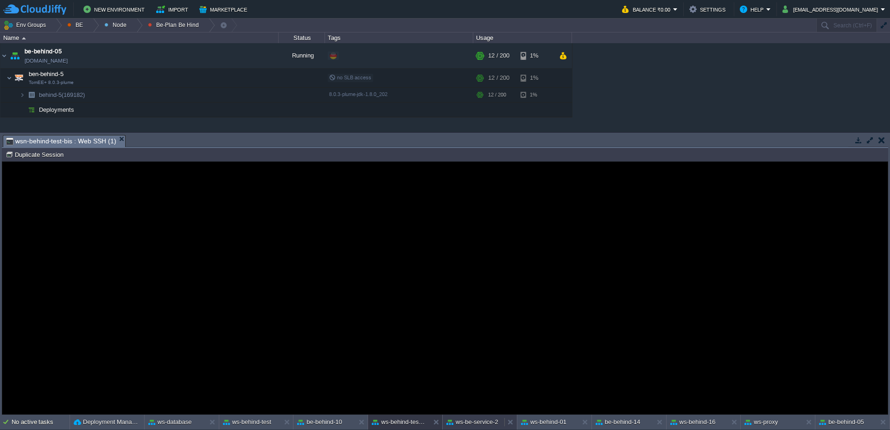
click at [470, 424] on button "ws-be-service-2" at bounding box center [473, 421] width 52 height 9
click at [512, 425] on button at bounding box center [512, 421] width 9 height 9
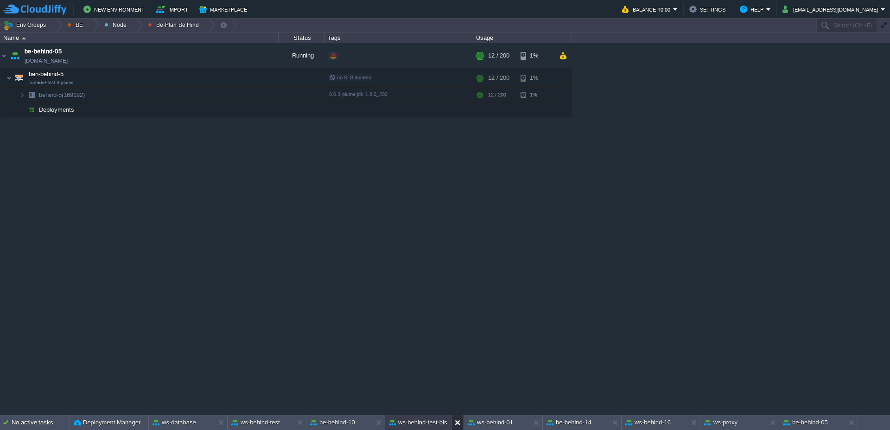
click at [457, 428] on div at bounding box center [457, 422] width 13 height 15
click at [461, 424] on button at bounding box center [459, 422] width 9 height 9
click at [453, 423] on div at bounding box center [457, 422] width 13 height 15
click at [454, 423] on div at bounding box center [457, 422] width 13 height 15
click at [378, 256] on div "Backup Storage [DOMAIN_NAME] Running BE/Backup Edit RAM 3% CPU 1% 1 / 6 21% Be …" at bounding box center [445, 228] width 890 height 371
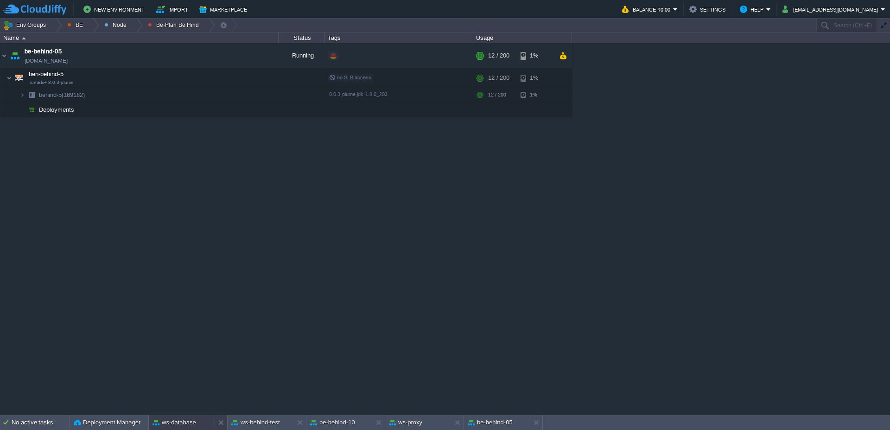
click at [186, 429] on div "ws-database" at bounding box center [182, 422] width 66 height 15
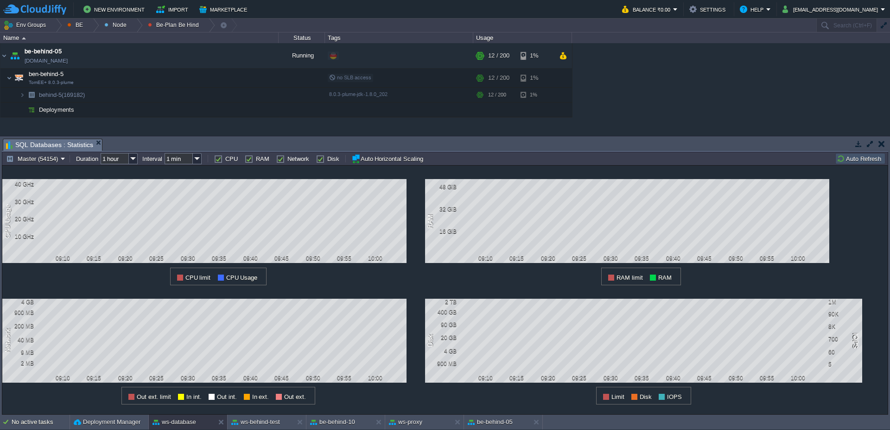
click at [860, 159] on button "Auto Refresh" at bounding box center [860, 158] width 47 height 8
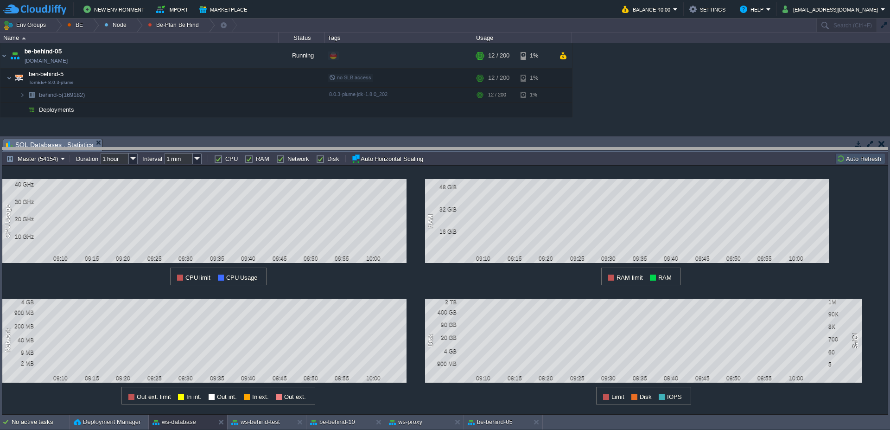
click at [328, 149] on body "New Environment Import Marketplace Bonus ₹0.00 Upgrade Account Balance ₹0.00 Se…" at bounding box center [445, 215] width 890 height 430
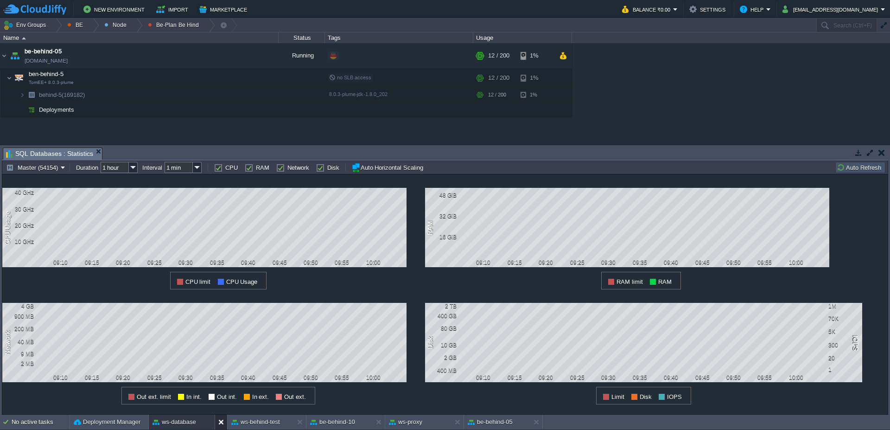
click at [223, 424] on button at bounding box center [222, 421] width 9 height 9
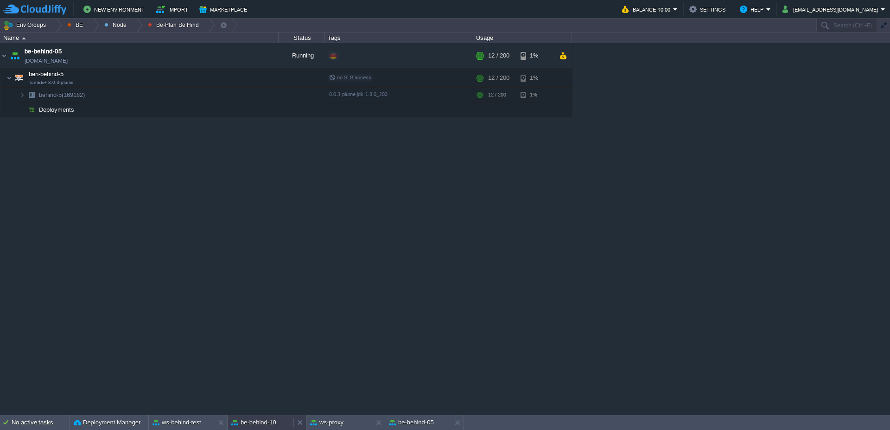
click at [260, 423] on button "be-behind-10" at bounding box center [253, 422] width 45 height 9
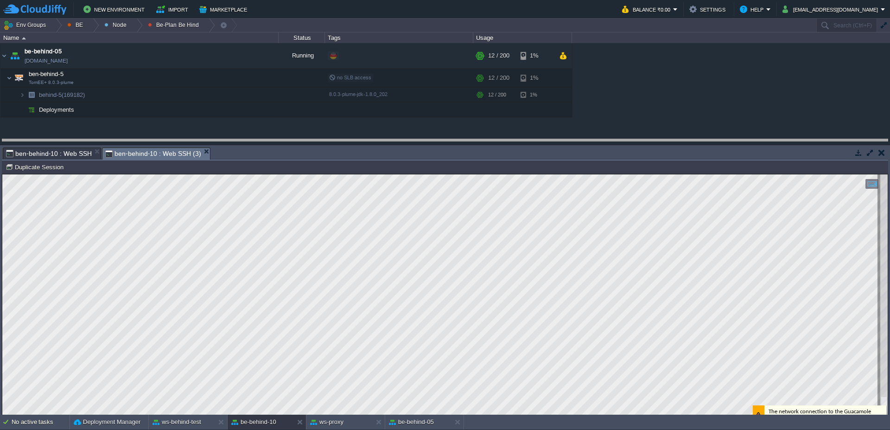
drag, startPoint x: 410, startPoint y: 157, endPoint x: 404, endPoint y: 147, distance: 11.7
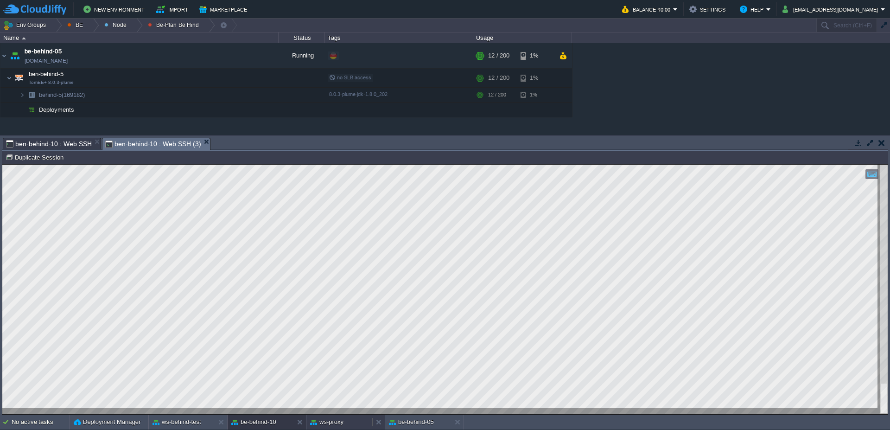
click at [346, 423] on div "ws-proxy" at bounding box center [340, 422] width 66 height 15
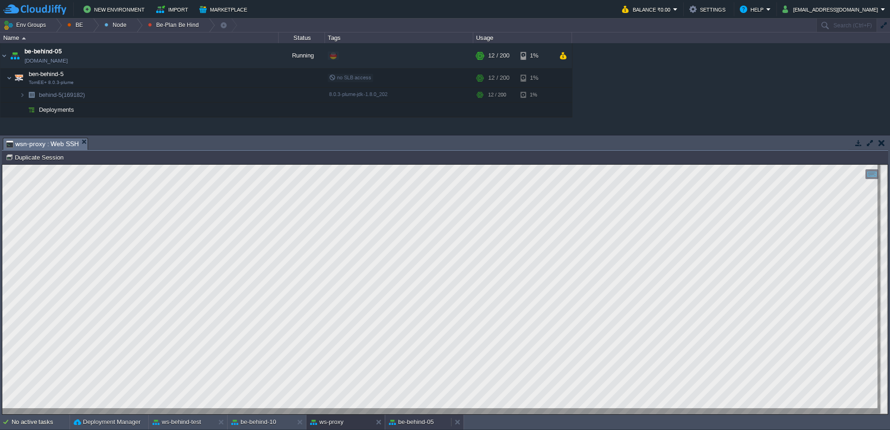
drag, startPoint x: 415, startPoint y: 420, endPoint x: 411, endPoint y: 249, distance: 171.6
click at [415, 420] on button "be-behind-05" at bounding box center [411, 421] width 45 height 9
click at [186, 423] on button "ws-behind-test" at bounding box center [177, 421] width 49 height 9
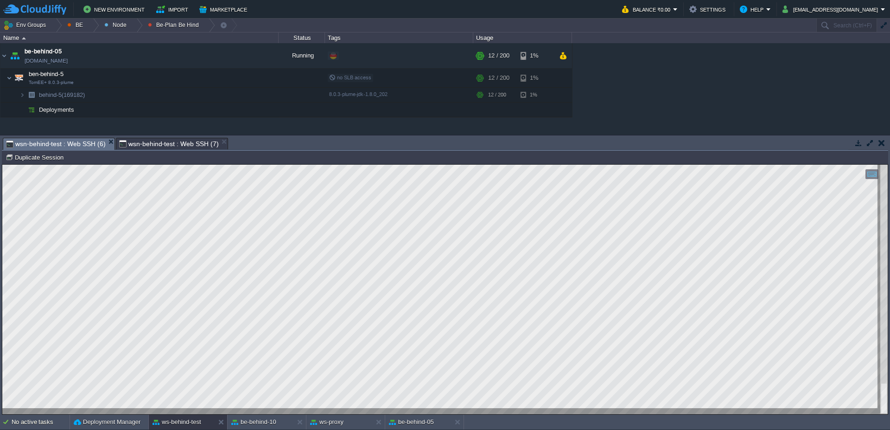
type input "#000000"
click at [164, 143] on span "wsn-behind-test : Web SSH (7)" at bounding box center [169, 143] width 100 height 11
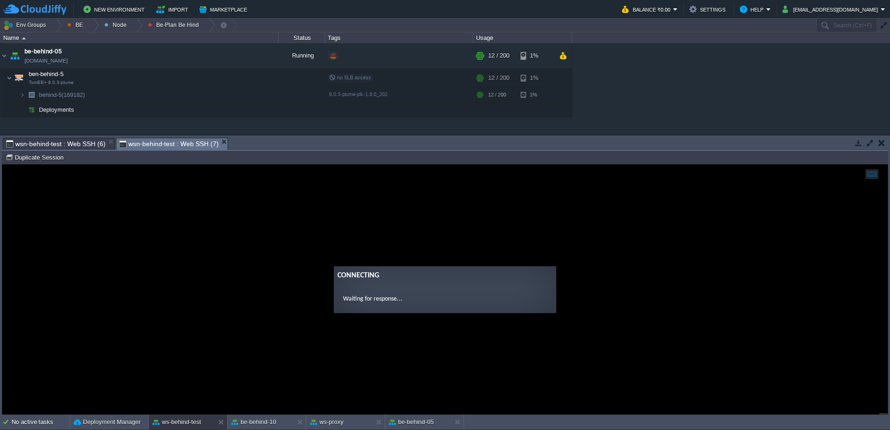
click at [45, 141] on span "wsn-behind-test : Web SSH (6)" at bounding box center [56, 143] width 100 height 11
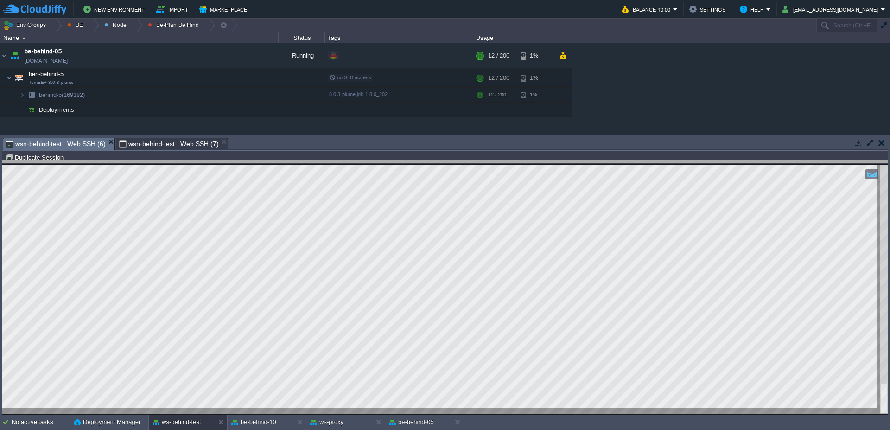
drag, startPoint x: 334, startPoint y: 142, endPoint x: 334, endPoint y: 166, distance: 23.2
